Goal: Task Accomplishment & Management: Manage account settings

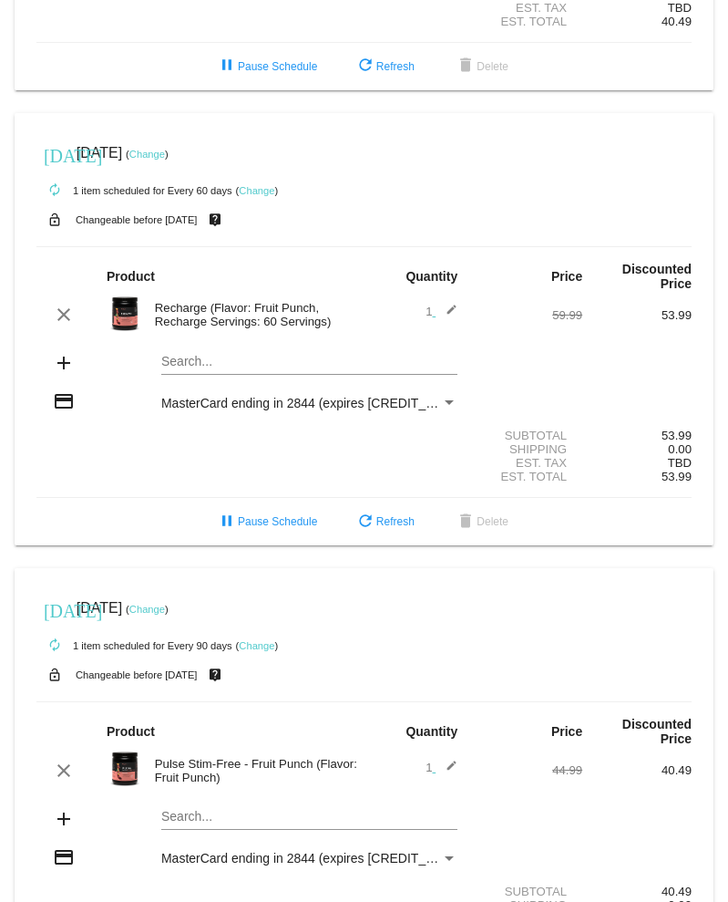
scroll to position [403, 0]
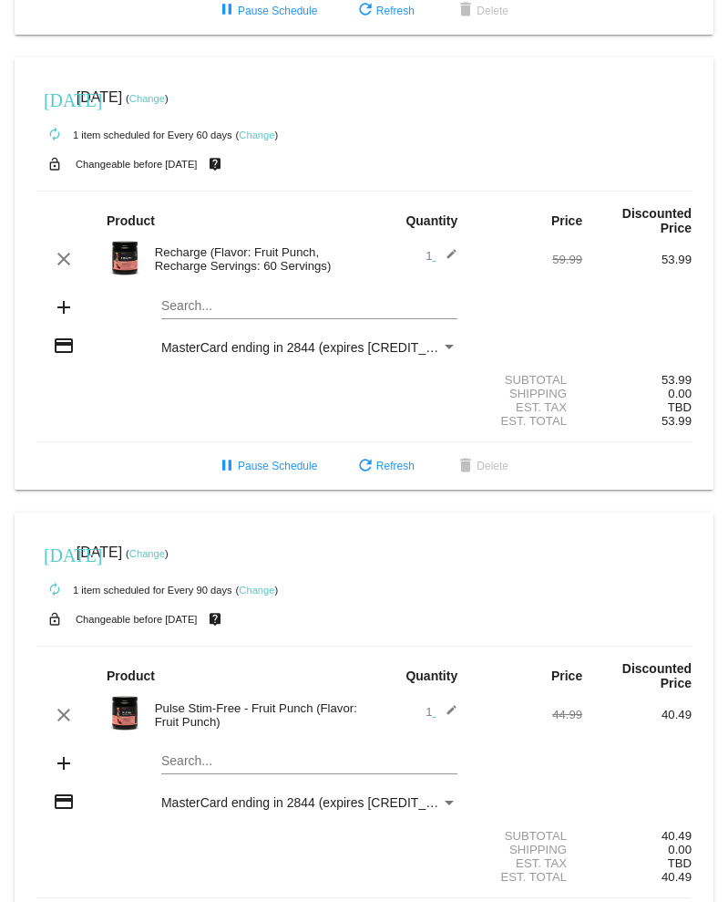
click at [165, 104] on link "Change" at bounding box center [147, 98] width 36 height 11
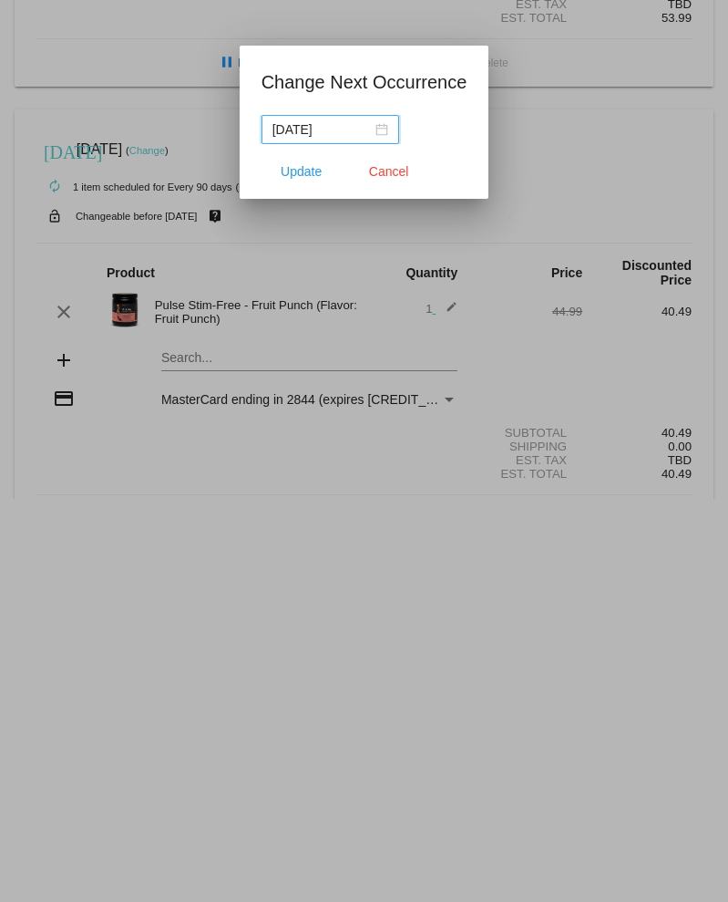
click at [376, 126] on div "[DATE]" at bounding box center [331, 129] width 116 height 20
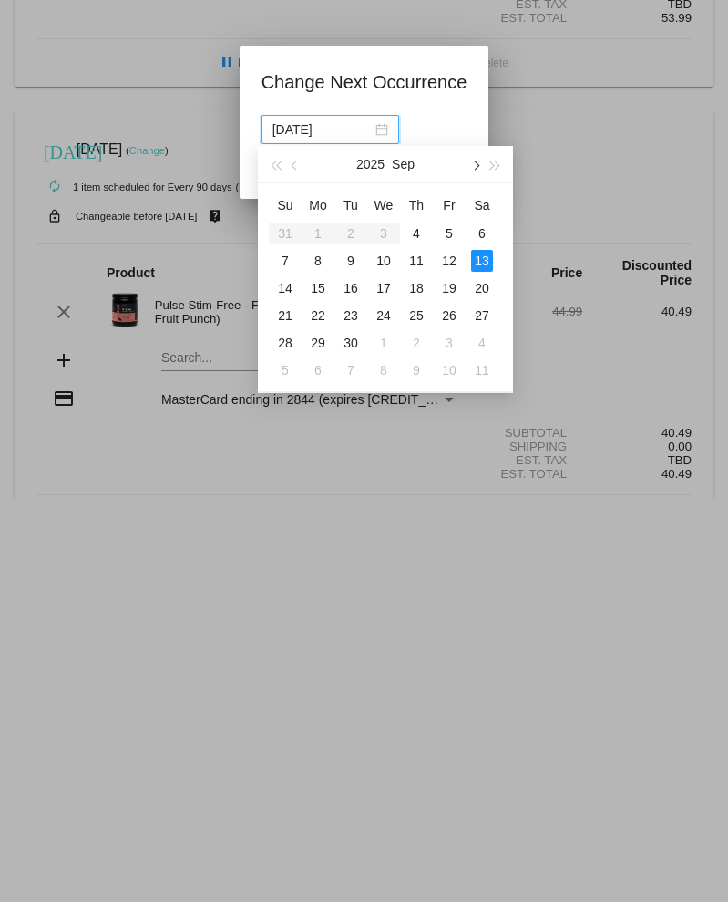
click at [475, 161] on span "button" at bounding box center [474, 165] width 9 height 9
click at [457, 258] on div "10" at bounding box center [449, 261] width 22 height 22
type input "[DATE]"
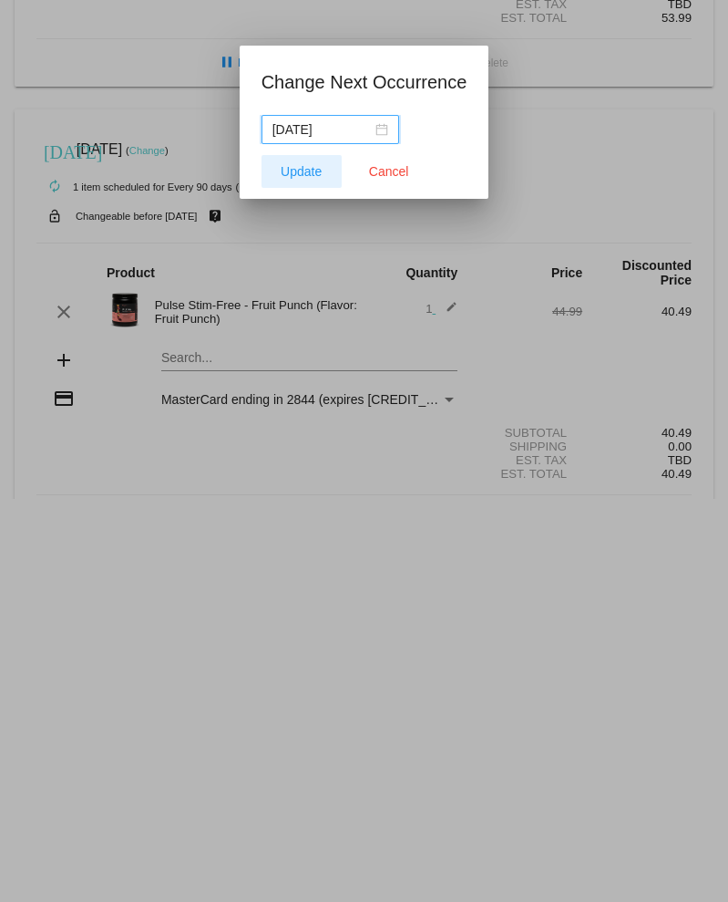
click at [300, 176] on span "Update" at bounding box center [301, 171] width 41 height 15
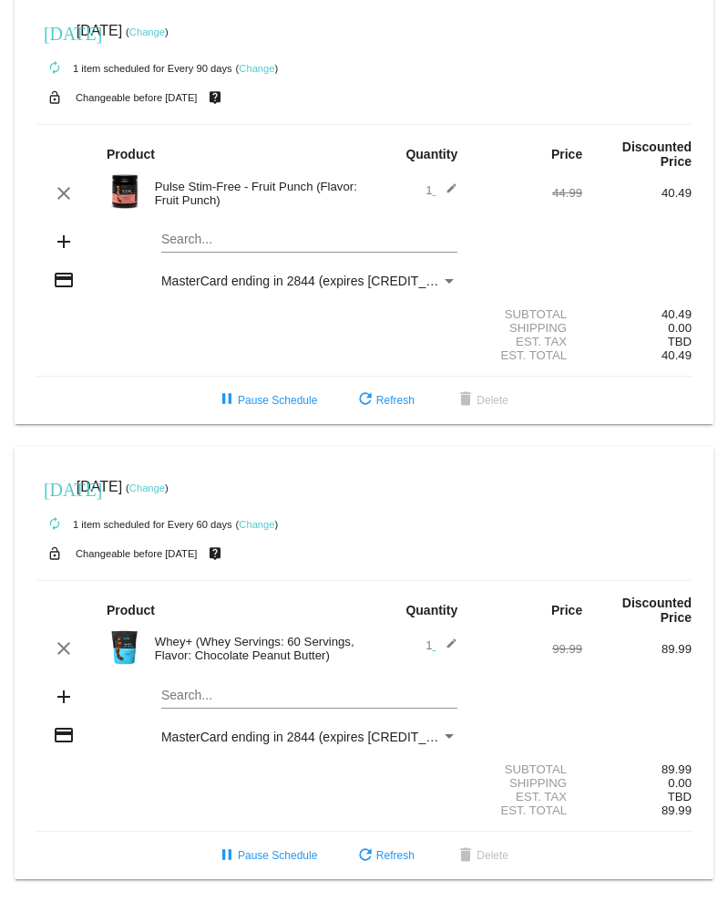
scroll to position [990, 0]
click at [165, 482] on link "Change" at bounding box center [147, 487] width 36 height 11
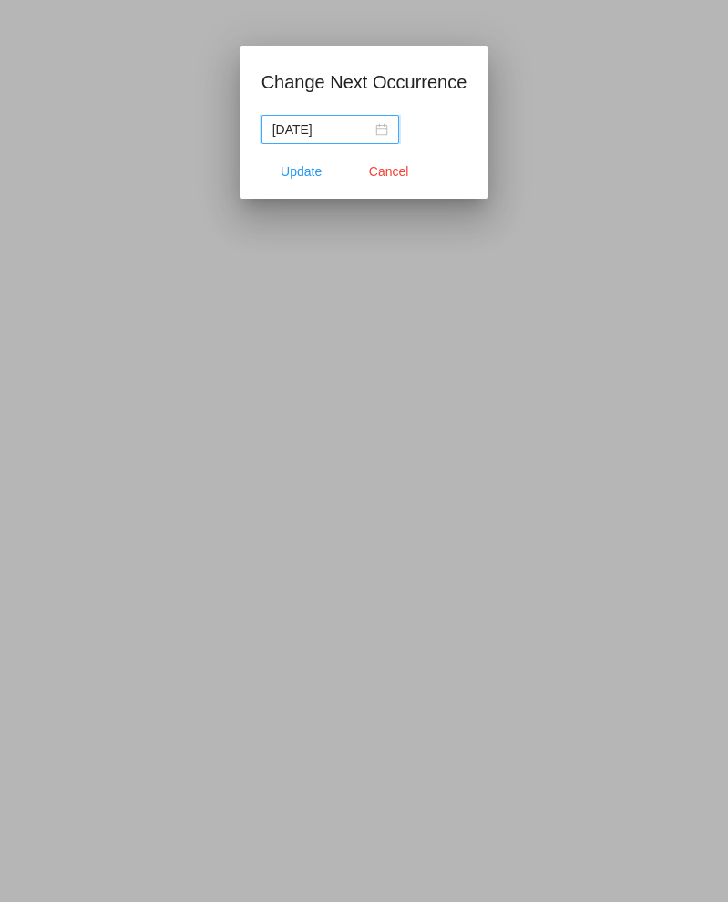
click at [374, 131] on div "[DATE]" at bounding box center [331, 129] width 116 height 20
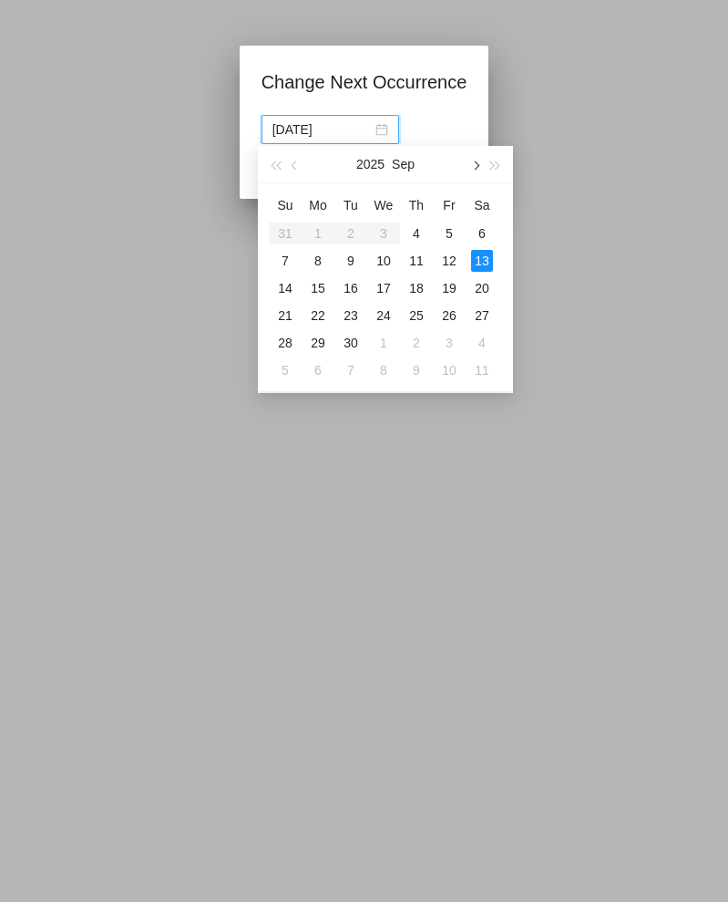
click at [479, 167] on button "button" at bounding box center [475, 164] width 20 height 36
click at [456, 263] on div "10" at bounding box center [449, 261] width 22 height 22
type input "[DATE]"
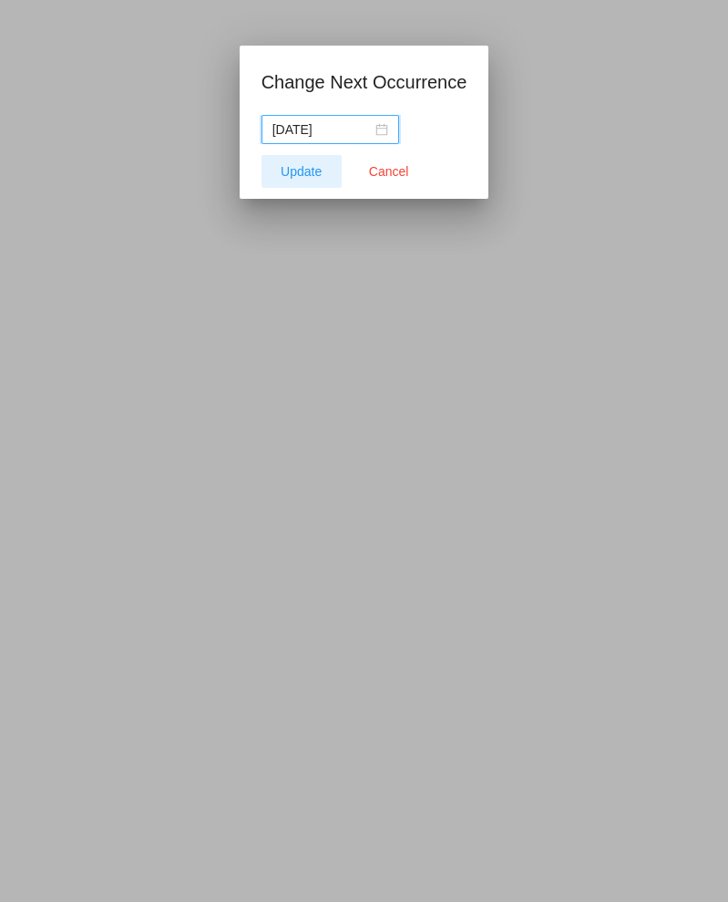
click at [301, 180] on button "Update" at bounding box center [302, 171] width 80 height 33
